Goal: Information Seeking & Learning: Learn about a topic

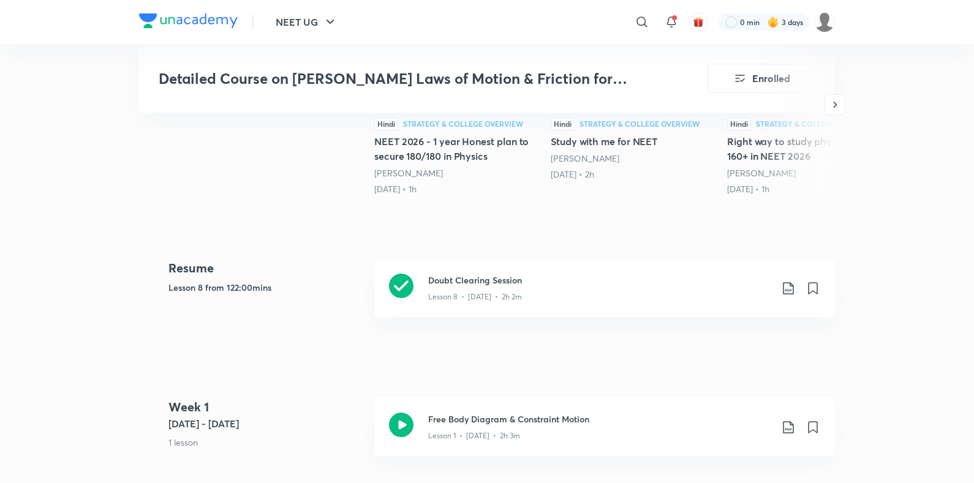
scroll to position [482, 0]
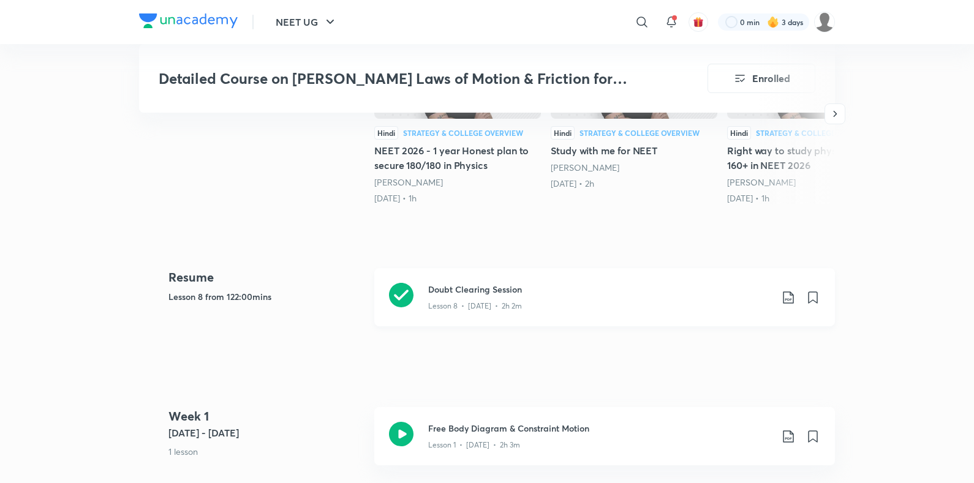
click at [581, 296] on div "Lesson 8 • [DATE] • 2h 2m" at bounding box center [599, 304] width 343 height 16
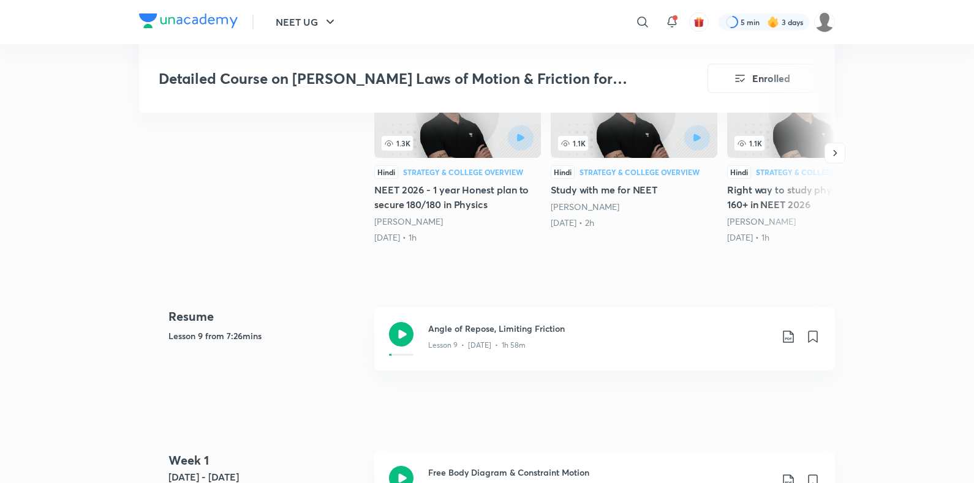
scroll to position [445, 0]
click at [423, 308] on div "Angle of Repose, Limiting Friction Lesson 9 • [DATE] • 1h 58m" at bounding box center [604, 337] width 461 height 63
